Goal: Information Seeking & Learning: Compare options

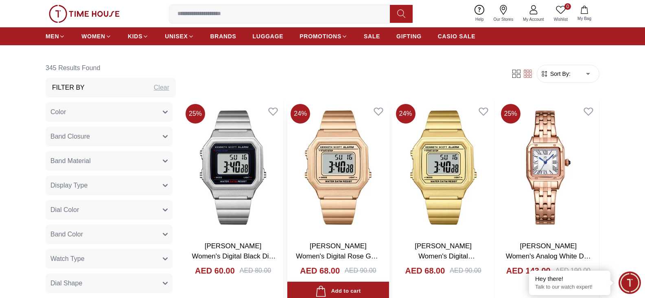
scroll to position [326, 0]
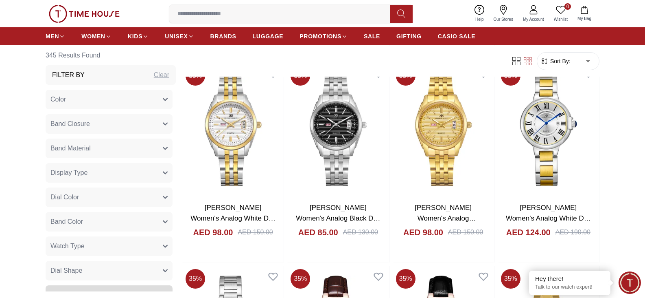
click at [105, 122] on button "Band Closure" at bounding box center [109, 124] width 127 height 20
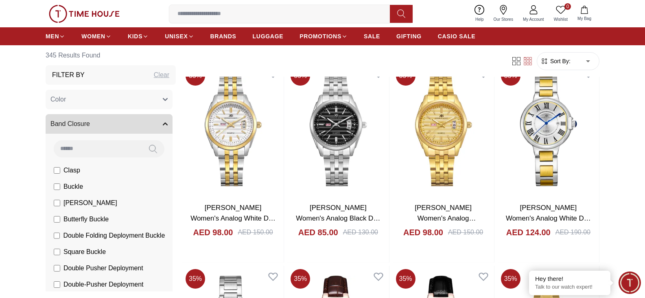
click at [105, 122] on button "Band Closure" at bounding box center [109, 124] width 127 height 20
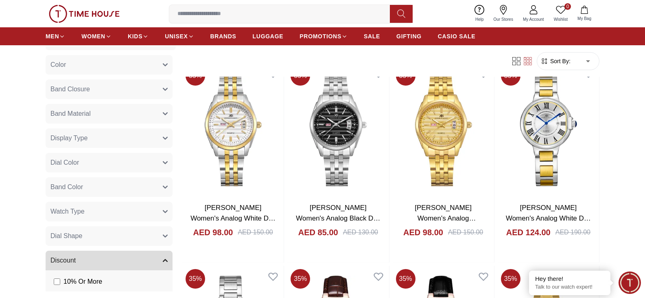
scroll to position [81, 0]
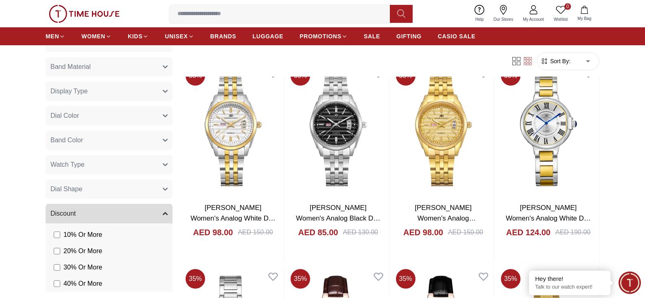
click at [102, 169] on button "Watch Type" at bounding box center [109, 165] width 127 height 20
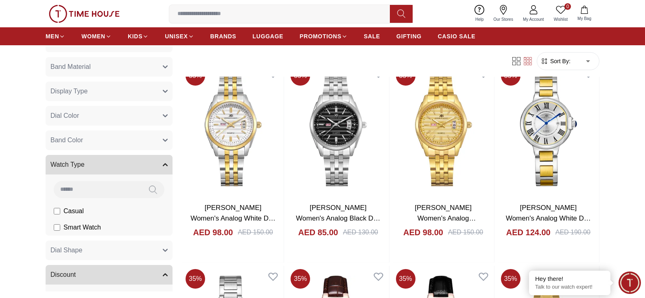
click at [102, 169] on button "Watch Type" at bounding box center [109, 165] width 127 height 20
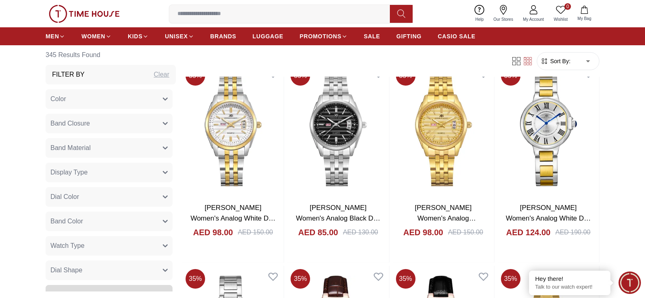
scroll to position [0, 0]
click at [115, 96] on button "Color" at bounding box center [109, 100] width 127 height 20
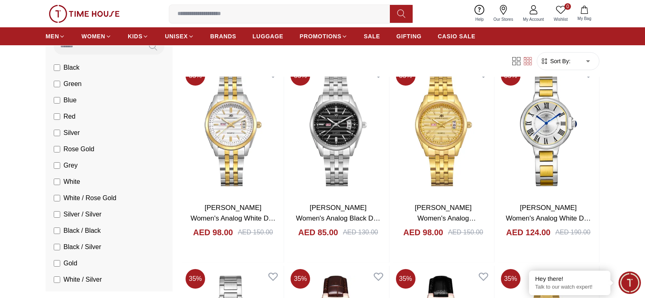
scroll to position [81, 0]
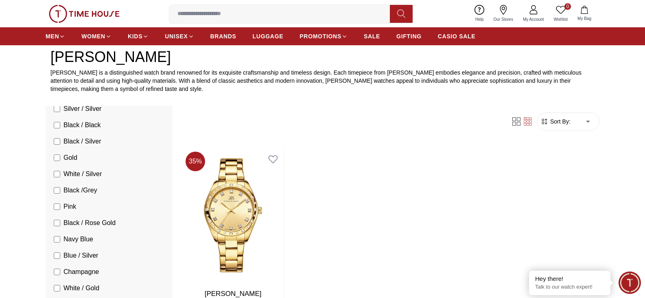
scroll to position [285, 0]
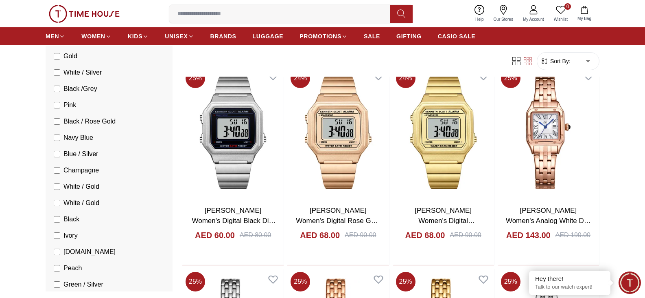
scroll to position [366, 0]
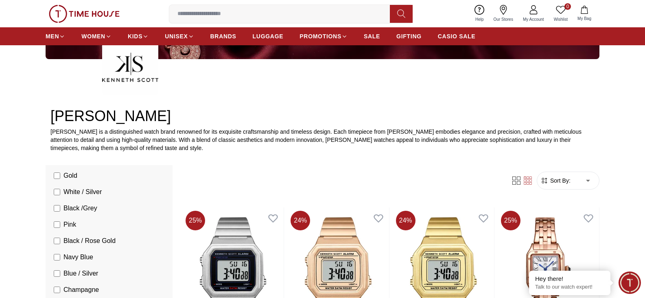
scroll to position [160, 0]
